Goal: Task Accomplishment & Management: Complete application form

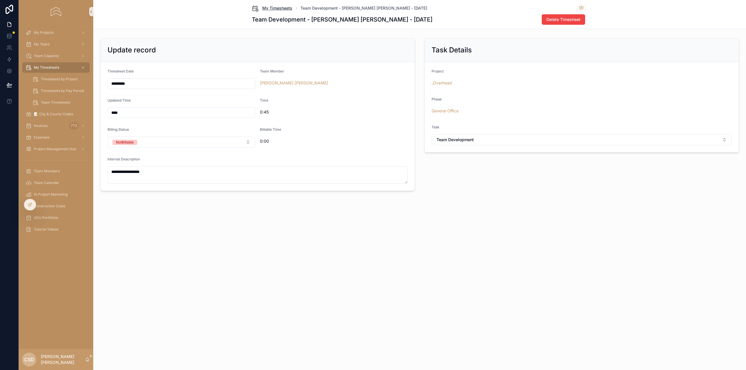
click at [263, 8] on span "My Timesheets" at bounding box center [277, 8] width 30 height 6
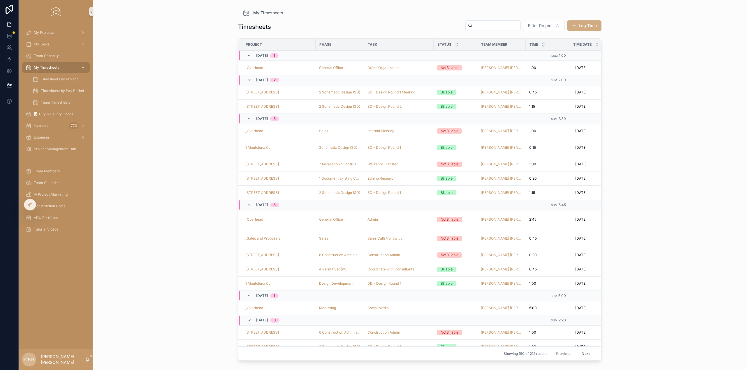
click at [593, 26] on button "Log Time" at bounding box center [584, 25] width 34 height 10
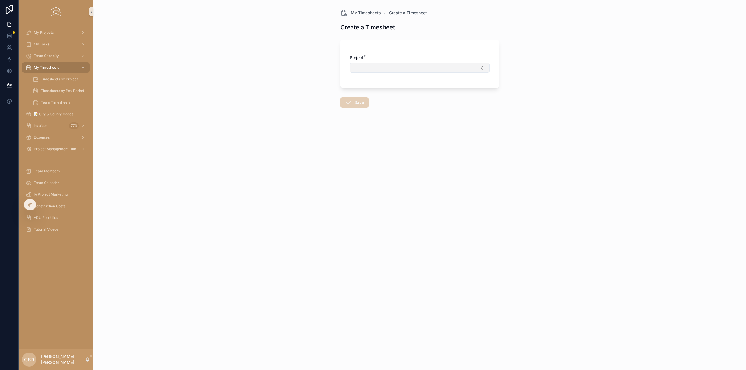
click at [386, 71] on button "Select Button" at bounding box center [420, 68] width 140 height 10
type input "***"
click at [386, 87] on div "1 Montelena Ct" at bounding box center [419, 90] width 137 height 9
click at [353, 91] on button "Select Button" at bounding box center [420, 93] width 140 height 10
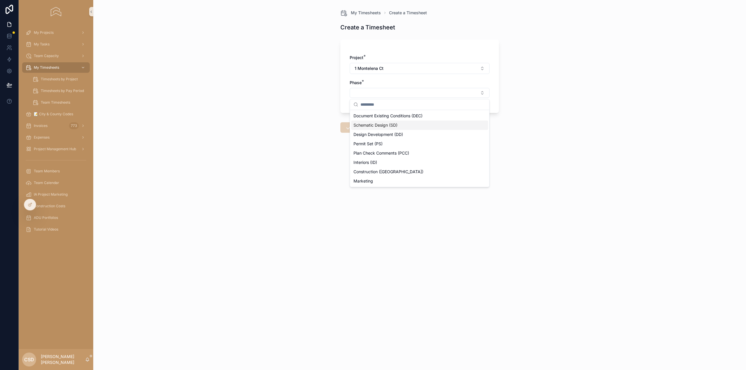
click at [386, 126] on span "Schematic Design (SD)" at bounding box center [375, 125] width 44 height 6
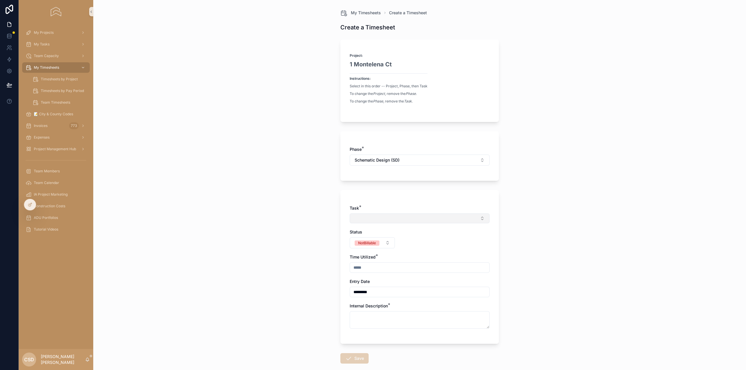
click at [369, 216] on button "Select Button" at bounding box center [420, 219] width 140 height 10
click at [369, 219] on button "Select Button" at bounding box center [420, 219] width 140 height 10
click at [370, 219] on button "Select Button" at bounding box center [420, 219] width 140 height 10
click at [383, 277] on span "SD - Design Round 2" at bounding box center [371, 279] width 40 height 6
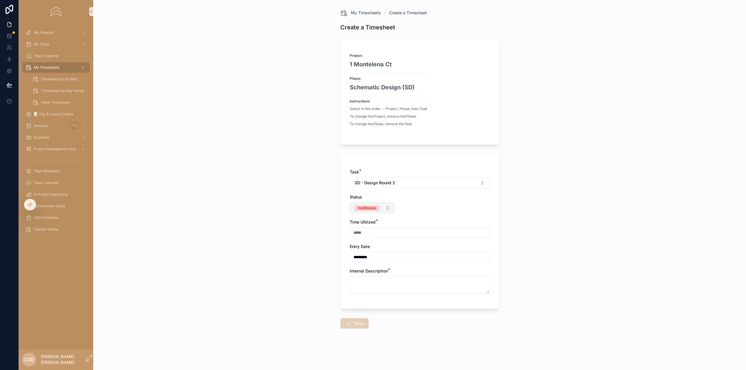
click at [367, 213] on button "NotBillable" at bounding box center [372, 207] width 45 height 11
click at [368, 241] on div "Billable" at bounding box center [372, 240] width 70 height 9
click at [370, 230] on input "scrollable content" at bounding box center [419, 233] width 139 height 8
type input "****"
click at [365, 287] on textarea "scrollable content" at bounding box center [420, 284] width 140 height 17
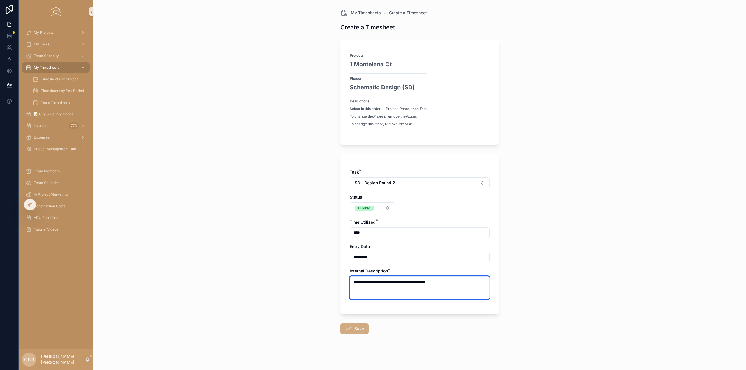
type textarea "**********"
click at [349, 331] on icon "scrollable content" at bounding box center [348, 328] width 7 height 7
